Goal: Transaction & Acquisition: Purchase product/service

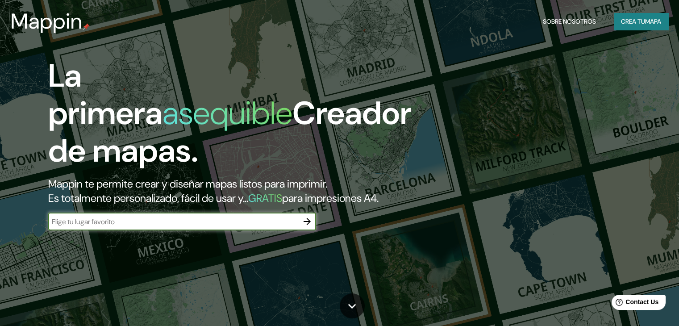
type input "A"
type input "San [PERSON_NAME] [GEOGRAPHIC_DATA]"
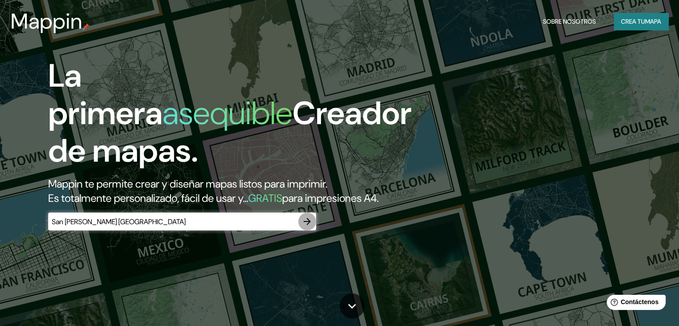
click at [303, 227] on icon "button" at bounding box center [307, 221] width 11 height 11
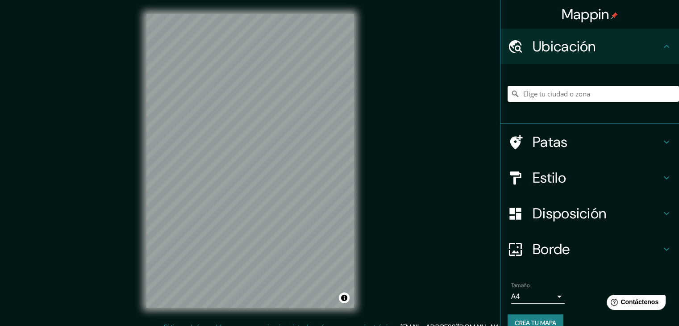
click at [574, 93] on input "Elige tu ciudad o zona" at bounding box center [592, 94] width 171 height 16
click at [598, 88] on input "Elige tu ciudad o zona" at bounding box center [592, 94] width 171 height 16
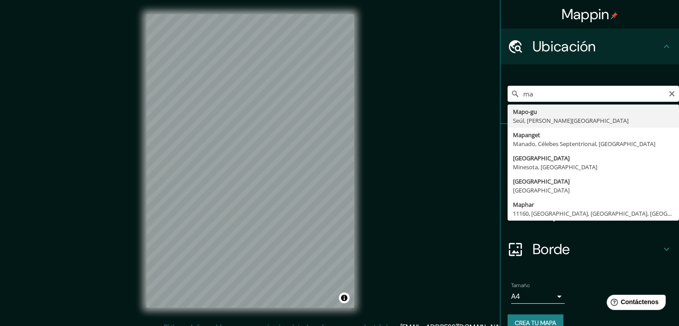
type input "m"
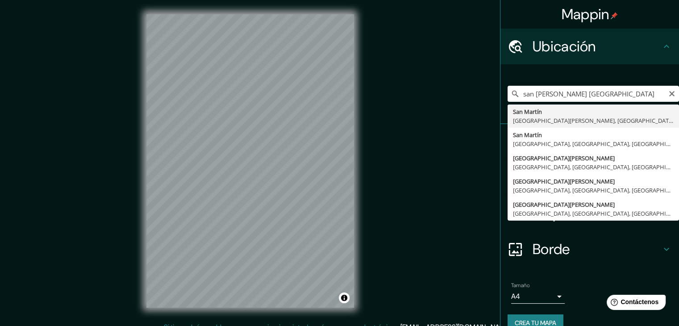
type input "[GEOGRAPHIC_DATA][PERSON_NAME], [GEOGRAPHIC_DATA][PERSON_NAME], [GEOGRAPHIC_DAT…"
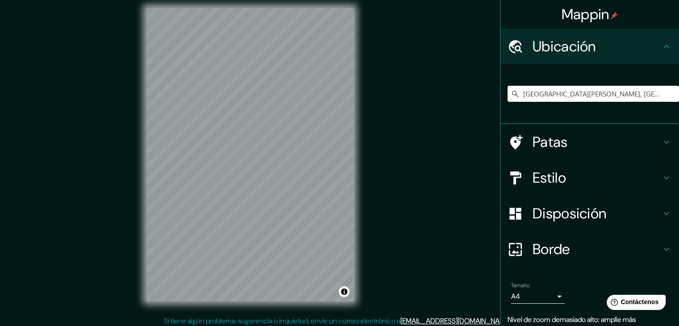
scroll to position [8, 0]
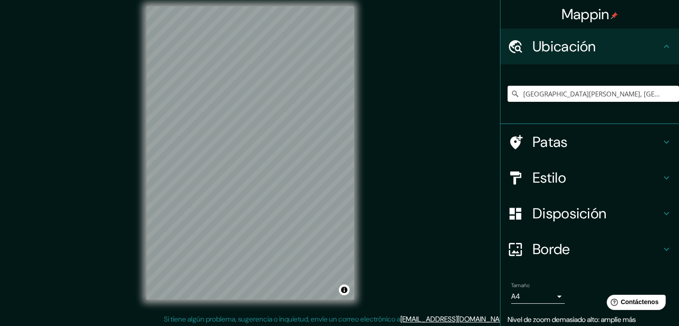
click at [564, 141] on h4 "Patas" at bounding box center [596, 142] width 129 height 18
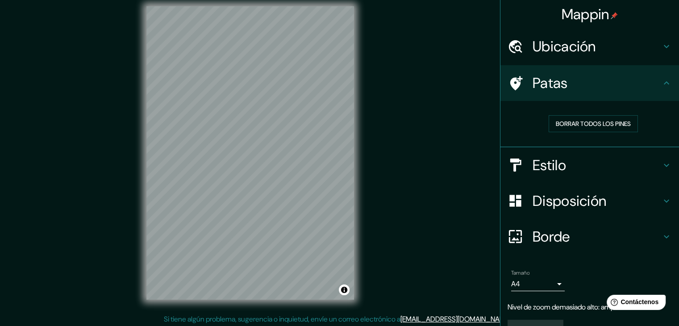
click at [562, 46] on font "Ubicación" at bounding box center [563, 46] width 63 height 19
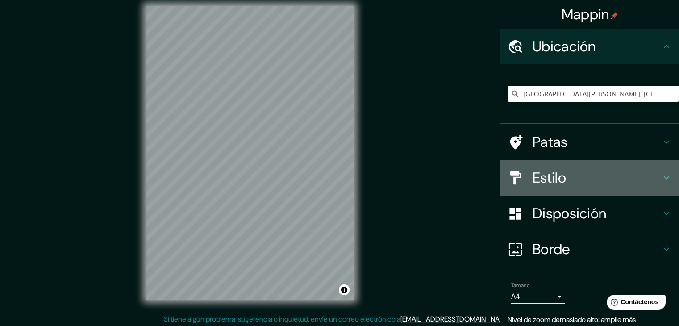
click at [573, 175] on h4 "Estilo" at bounding box center [596, 178] width 129 height 18
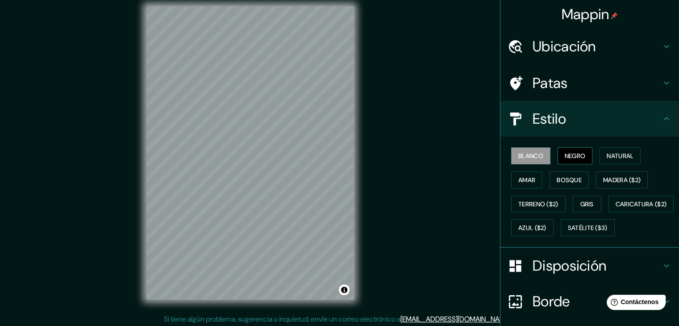
click at [569, 159] on font "Negro" at bounding box center [575, 156] width 21 height 8
click at [607, 155] on font "Natural" at bounding box center [619, 156] width 27 height 8
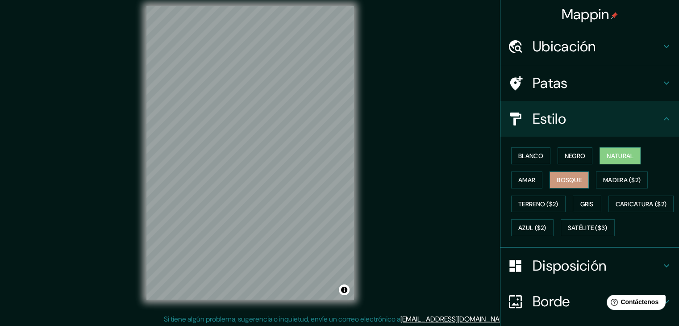
click at [557, 174] on font "Bosque" at bounding box center [569, 180] width 25 height 12
click at [516, 187] on div "Blanco Negro Natural Amar Bosque Madera ($2) Terreno ($2) Gris Caricatura ($2) …" at bounding box center [592, 192] width 171 height 96
click at [518, 184] on font "Amar" at bounding box center [526, 180] width 17 height 12
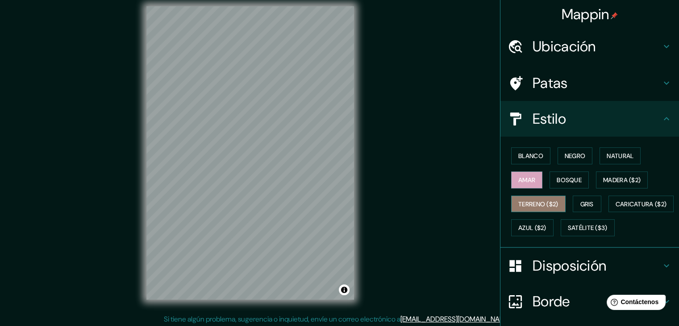
click at [532, 201] on font "Terreno ($2)" at bounding box center [538, 204] width 40 height 8
click at [593, 196] on button "Gris" at bounding box center [587, 203] width 29 height 17
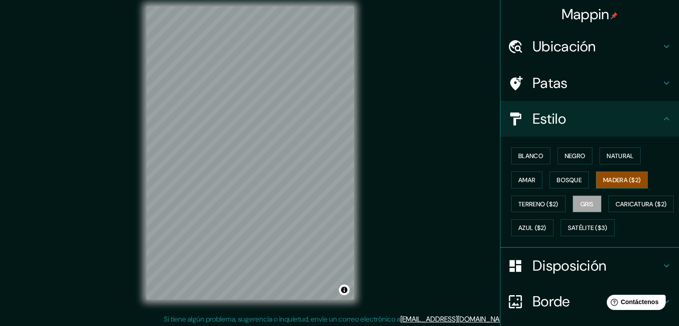
click at [608, 181] on font "Madera ($2)" at bounding box center [621, 180] width 37 height 8
click at [568, 232] on font "Satélite ($3)" at bounding box center [588, 228] width 40 height 8
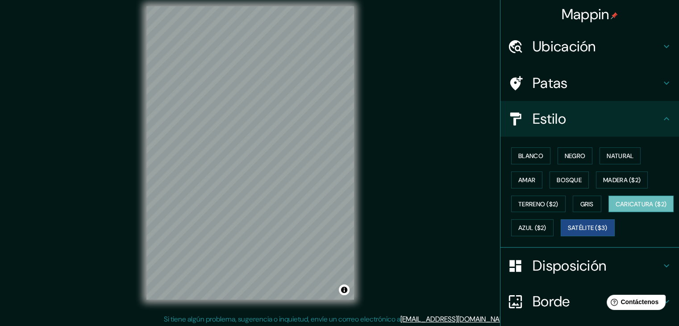
click at [615, 208] on font "Caricatura ($2)" at bounding box center [640, 204] width 51 height 8
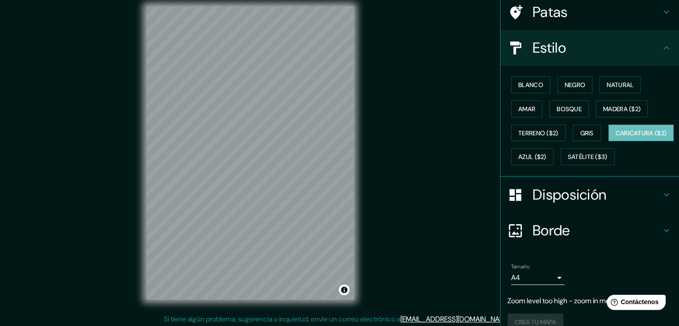
scroll to position [89, 0]
